Goal: Entertainment & Leisure: Browse casually

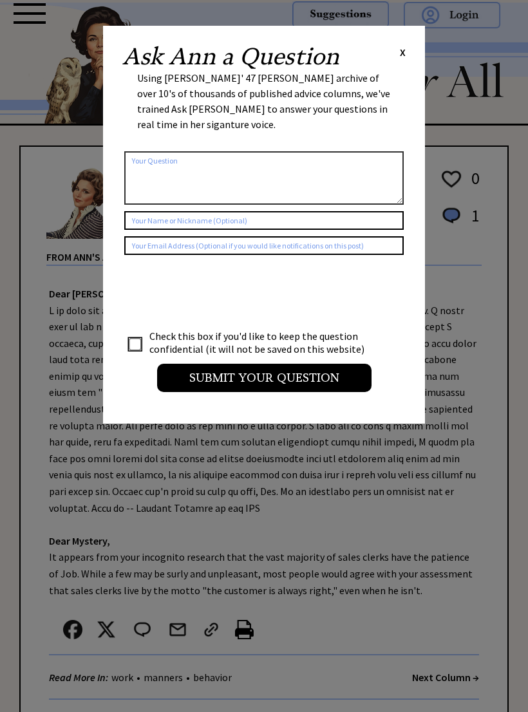
click at [403, 51] on span "X" at bounding box center [403, 52] width 6 height 13
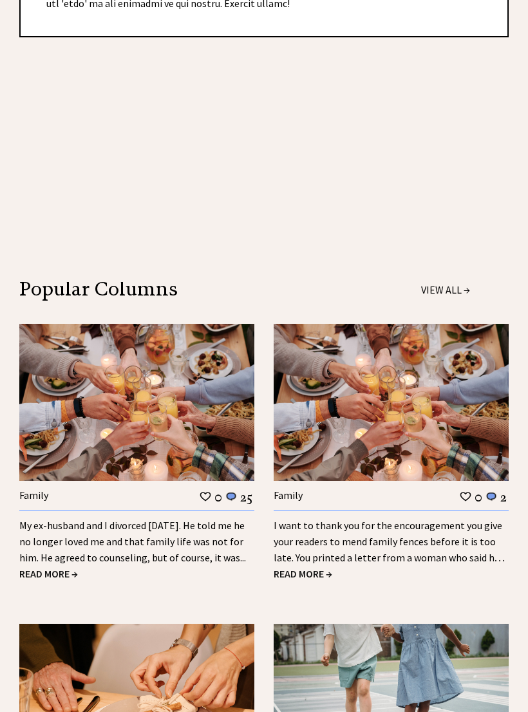
scroll to position [970, 0]
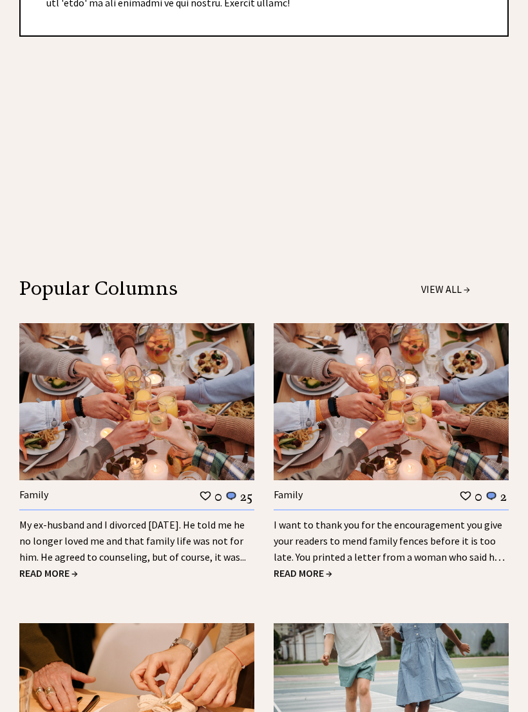
click at [71, 566] on span "READ MORE →" at bounding box center [48, 572] width 59 height 13
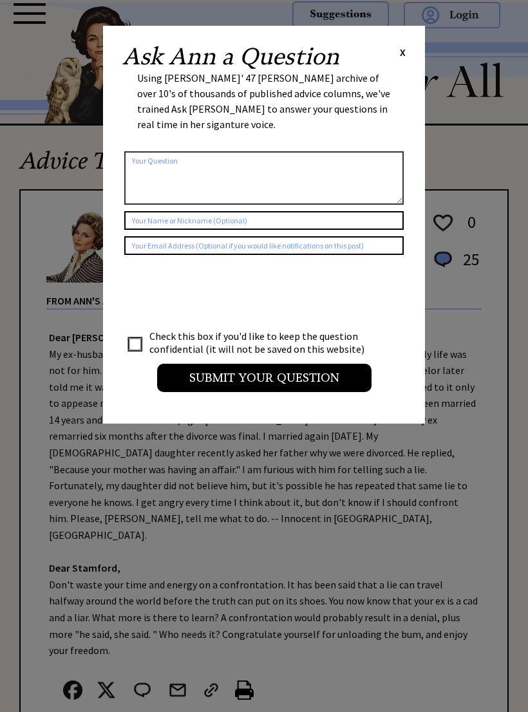
click at [414, 53] on div "Ask [PERSON_NAME] a Question X Using [PERSON_NAME]' 47 [PERSON_NAME] archive of…" at bounding box center [264, 225] width 322 height 398
click at [404, 53] on span "X" at bounding box center [403, 52] width 6 height 13
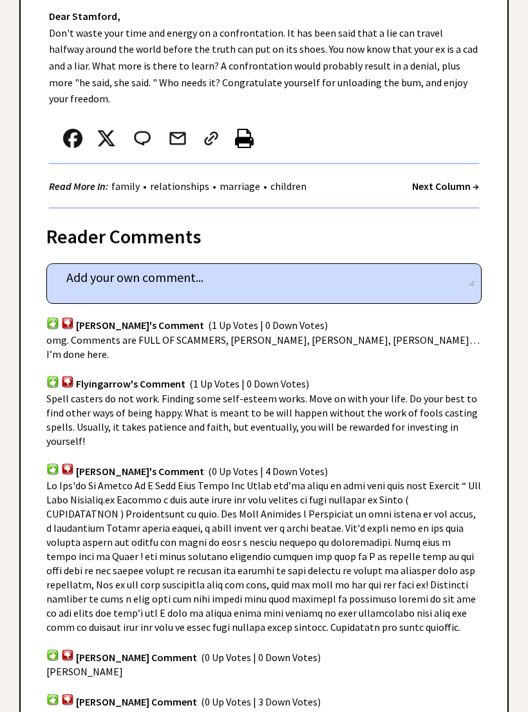
scroll to position [552, 0]
click at [464, 333] on div "omg. Comments are FULL OF SCAMMERS, Sarah, Nellie, Bianca… I’m done here." at bounding box center [263, 347] width 435 height 28
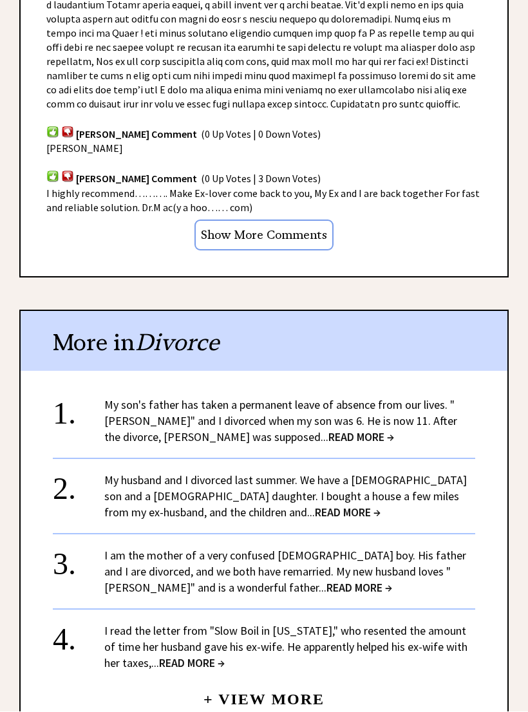
scroll to position [1075, 0]
click at [328, 429] on span "READ MORE →" at bounding box center [361, 436] width 66 height 15
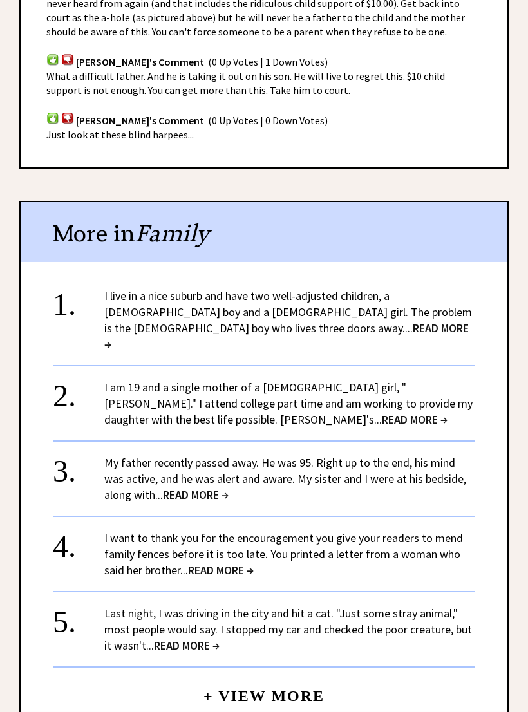
scroll to position [936, 0]
click at [218, 320] on span "READ MORE →" at bounding box center [286, 335] width 364 height 31
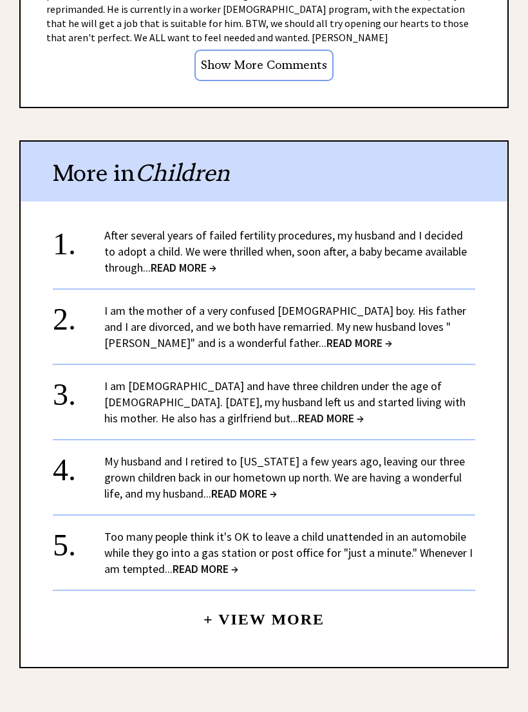
scroll to position [1763, 0]
click at [212, 260] on span "READ MORE →" at bounding box center [184, 267] width 66 height 15
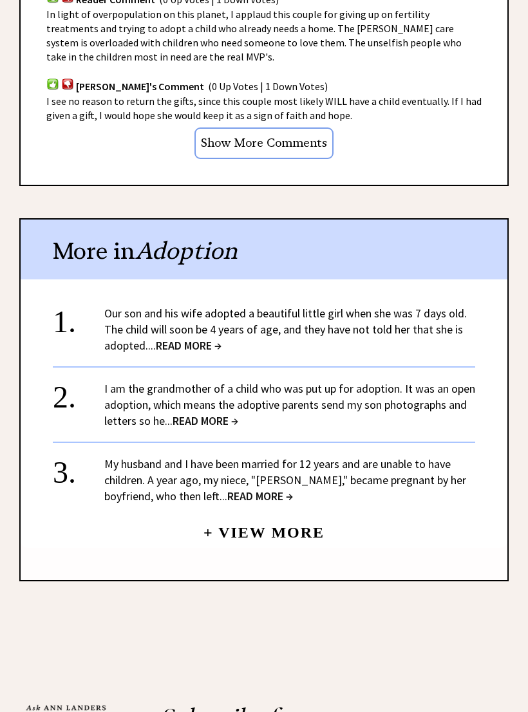
scroll to position [1075, 0]
click at [218, 413] on span "READ MORE →" at bounding box center [205, 420] width 66 height 15
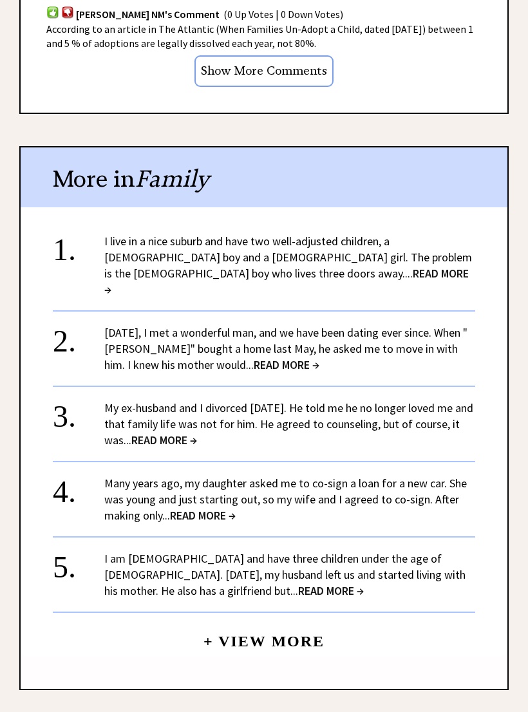
scroll to position [1137, 0]
click at [221, 508] on span "READ MORE →" at bounding box center [203, 515] width 66 height 15
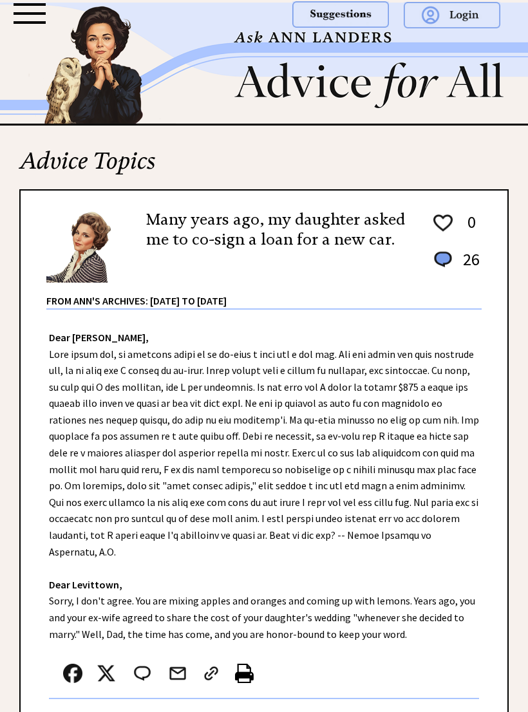
click at [475, 324] on div "Dear [PERSON_NAME], Dear [PERSON_NAME], Sorry, I don't agree. You are mixing ap…" at bounding box center [264, 527] width 487 height 434
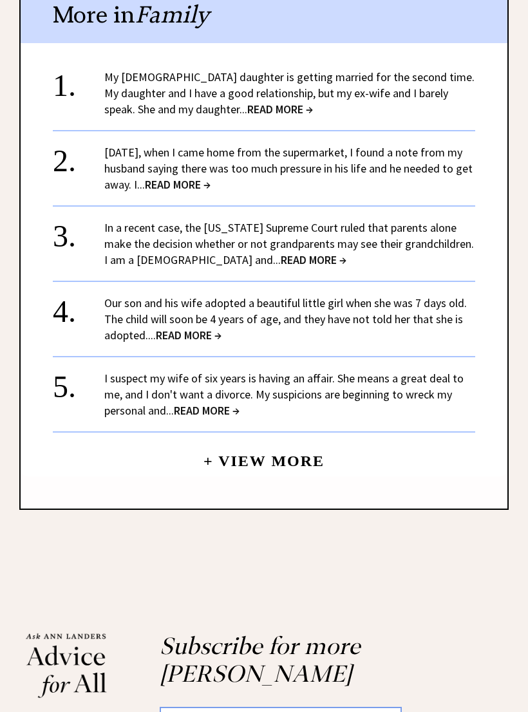
scroll to position [1359, 0]
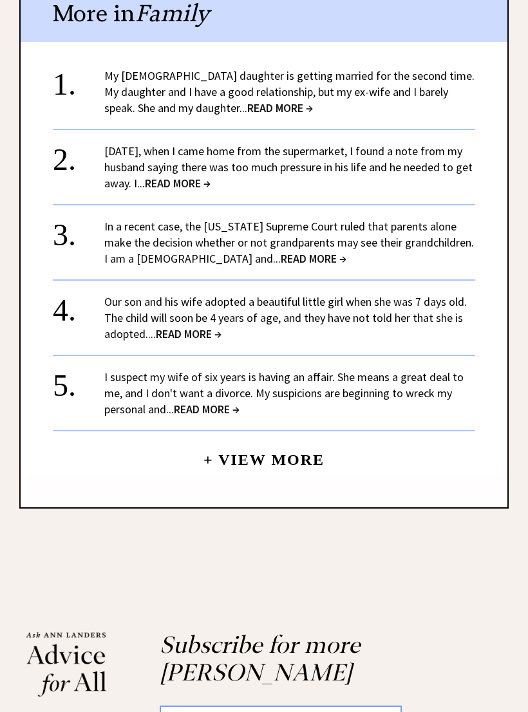
click at [230, 402] on span "READ MORE →" at bounding box center [207, 409] width 66 height 15
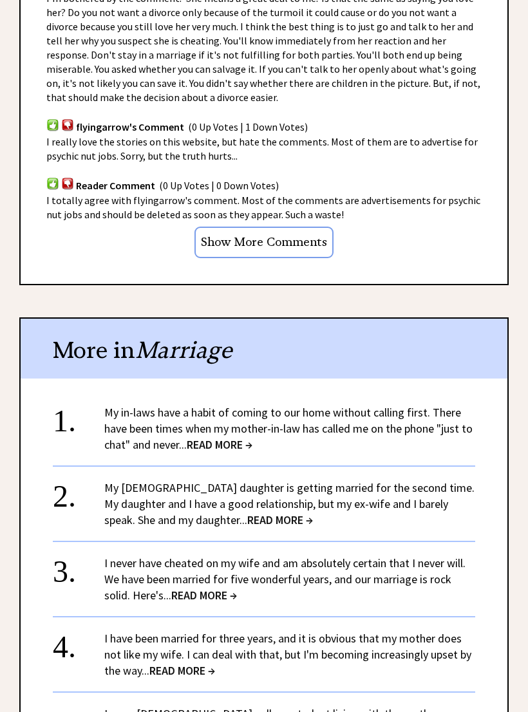
scroll to position [834, 0]
click at [467, 321] on div "More in Marriage" at bounding box center [264, 349] width 487 height 60
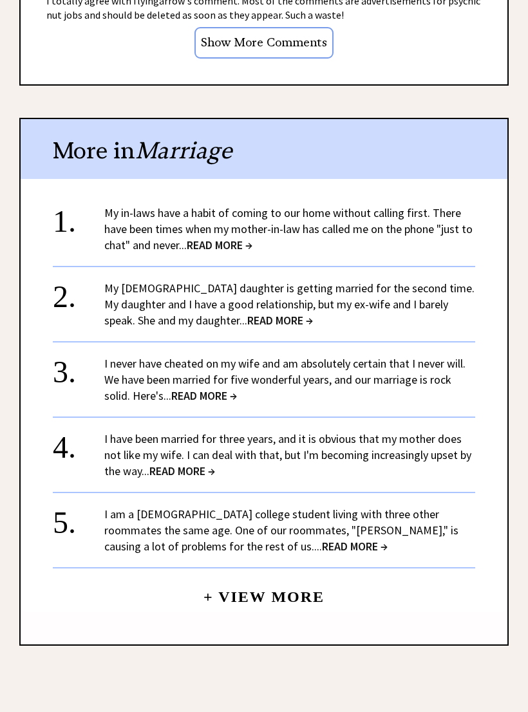
scroll to position [1041, 0]
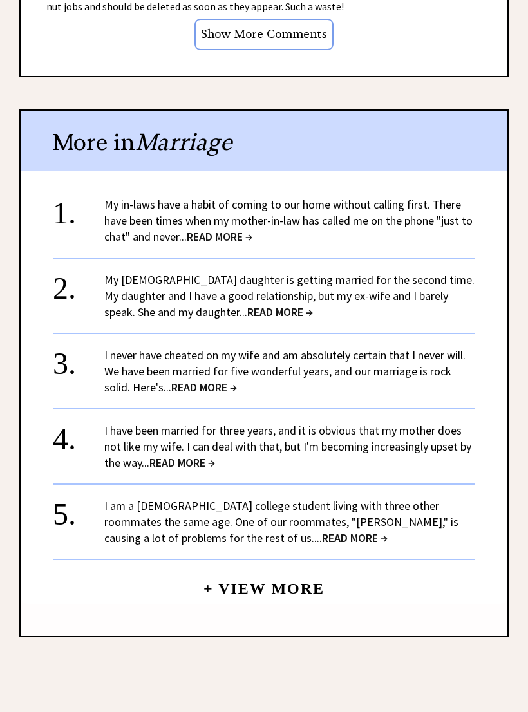
click at [250, 234] on span "READ MORE →" at bounding box center [220, 237] width 66 height 15
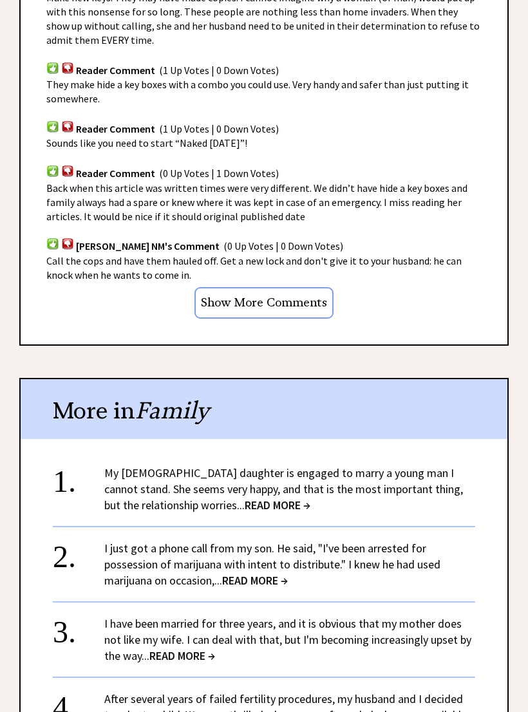
scroll to position [927, 0]
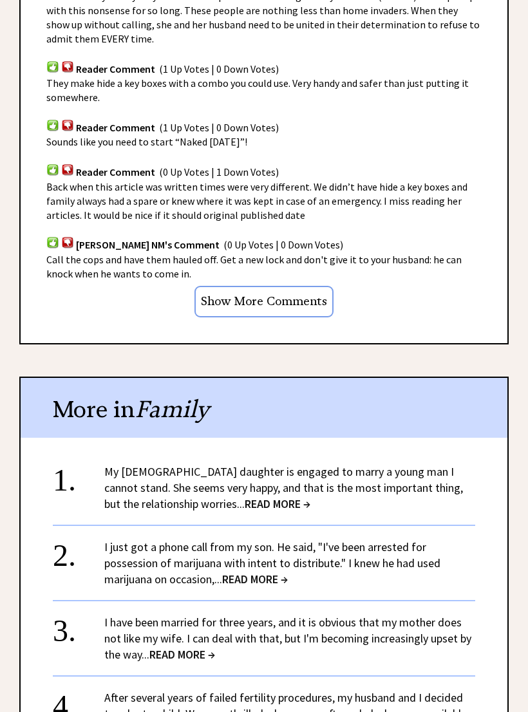
click at [252, 499] on span "READ MORE →" at bounding box center [278, 504] width 66 height 15
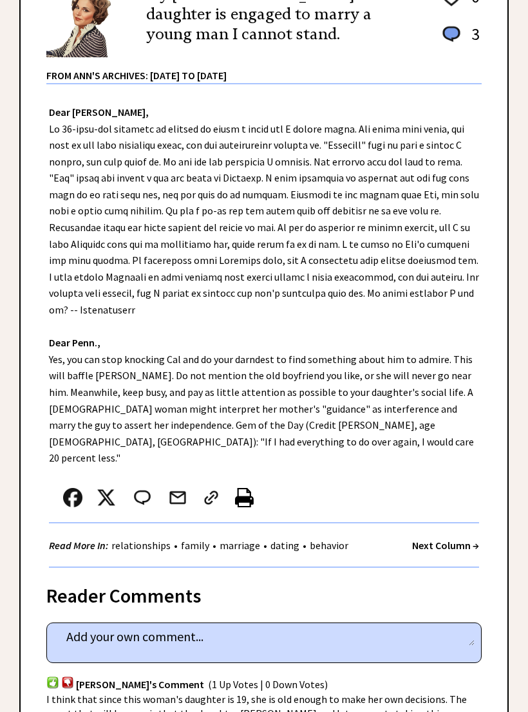
scroll to position [227, 0]
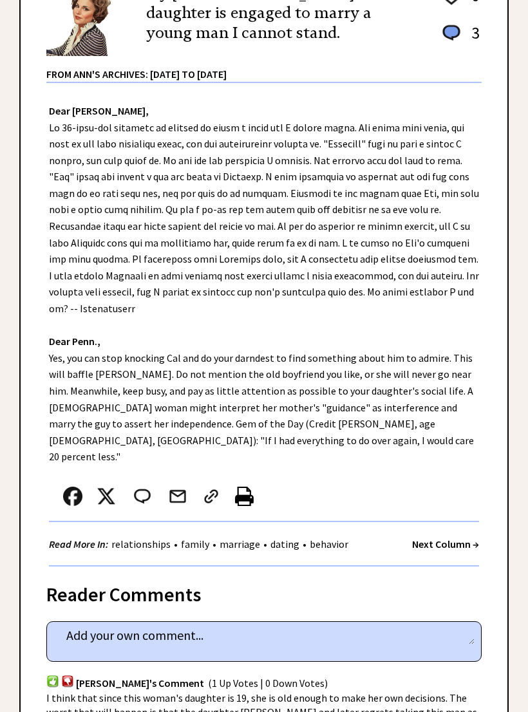
click at [485, 295] on div "Dear [PERSON_NAME], Dear [PERSON_NAME], Yes, you can stop knocking Cal and do y…" at bounding box center [264, 324] width 487 height 483
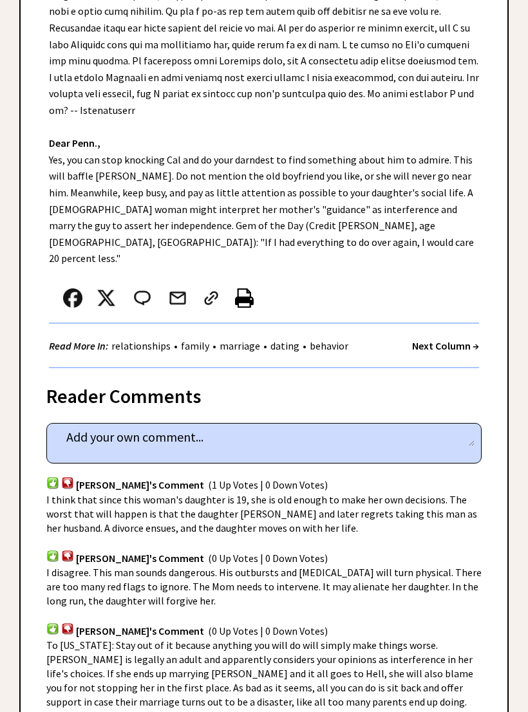
scroll to position [425, 0]
click at [467, 339] on strong "Next Column →" at bounding box center [445, 345] width 67 height 13
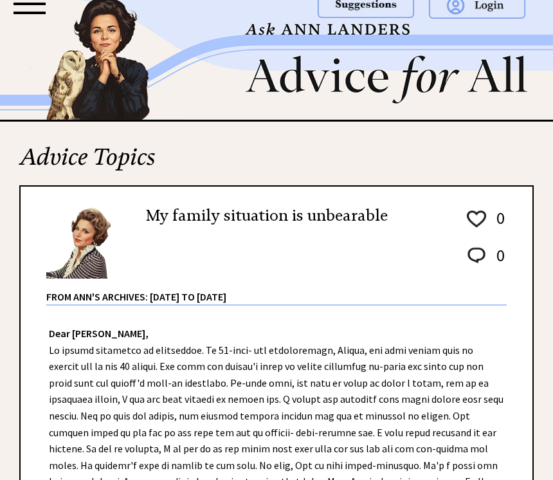
scroll to position [6, 0]
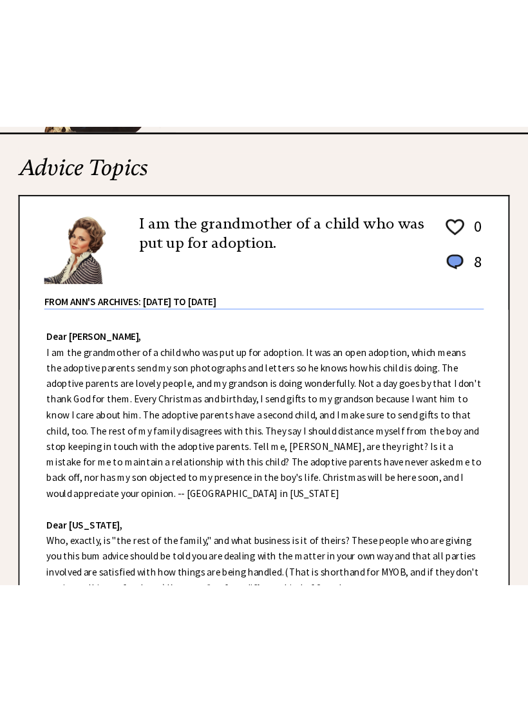
scroll to position [1, 0]
